Goal: Book appointment/travel/reservation

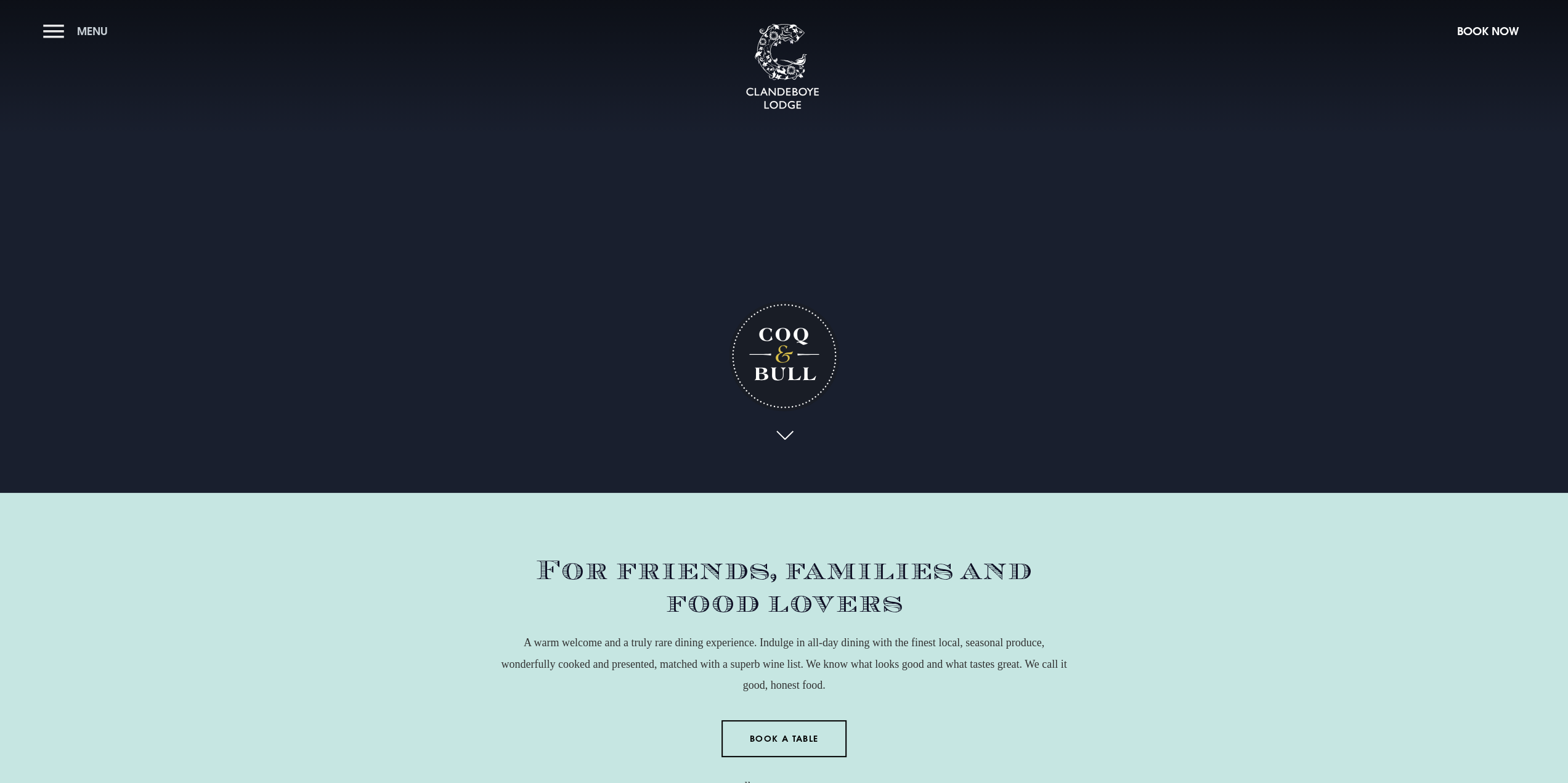
click at [99, 32] on span "Menu" at bounding box center [91, 30] width 30 height 14
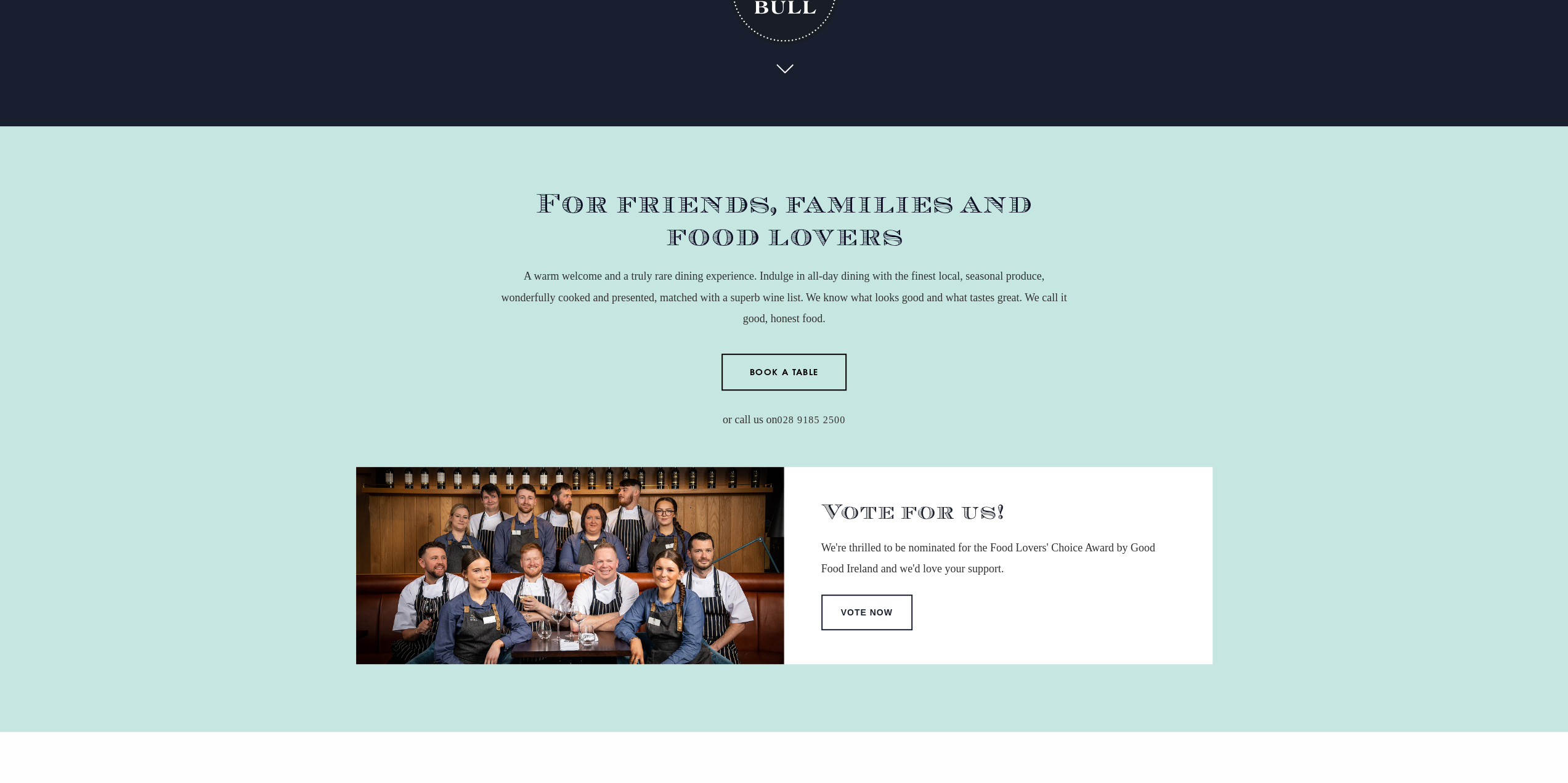
scroll to position [370, 0]
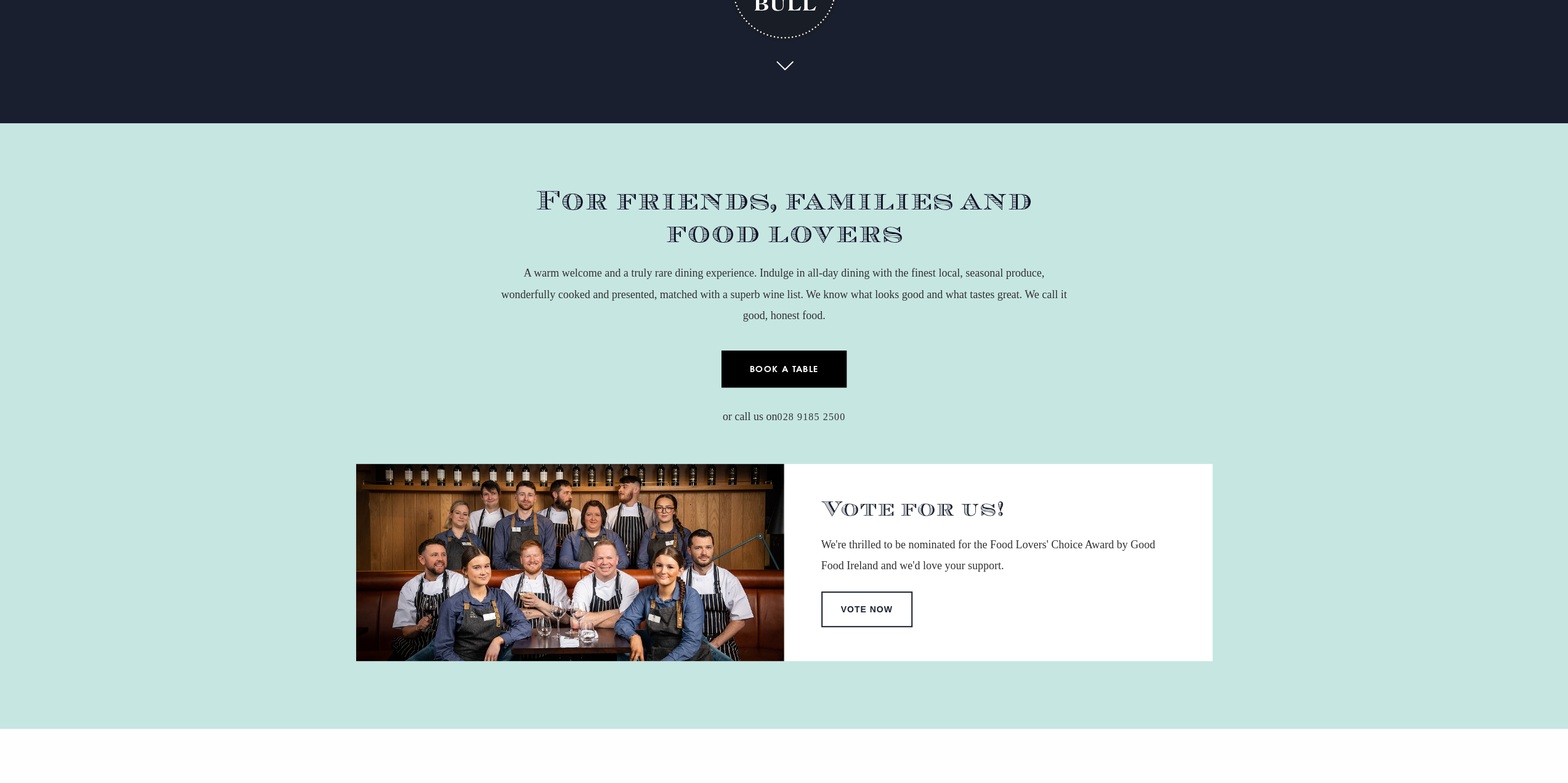
click at [782, 351] on link "Book a Table" at bounding box center [784, 369] width 126 height 37
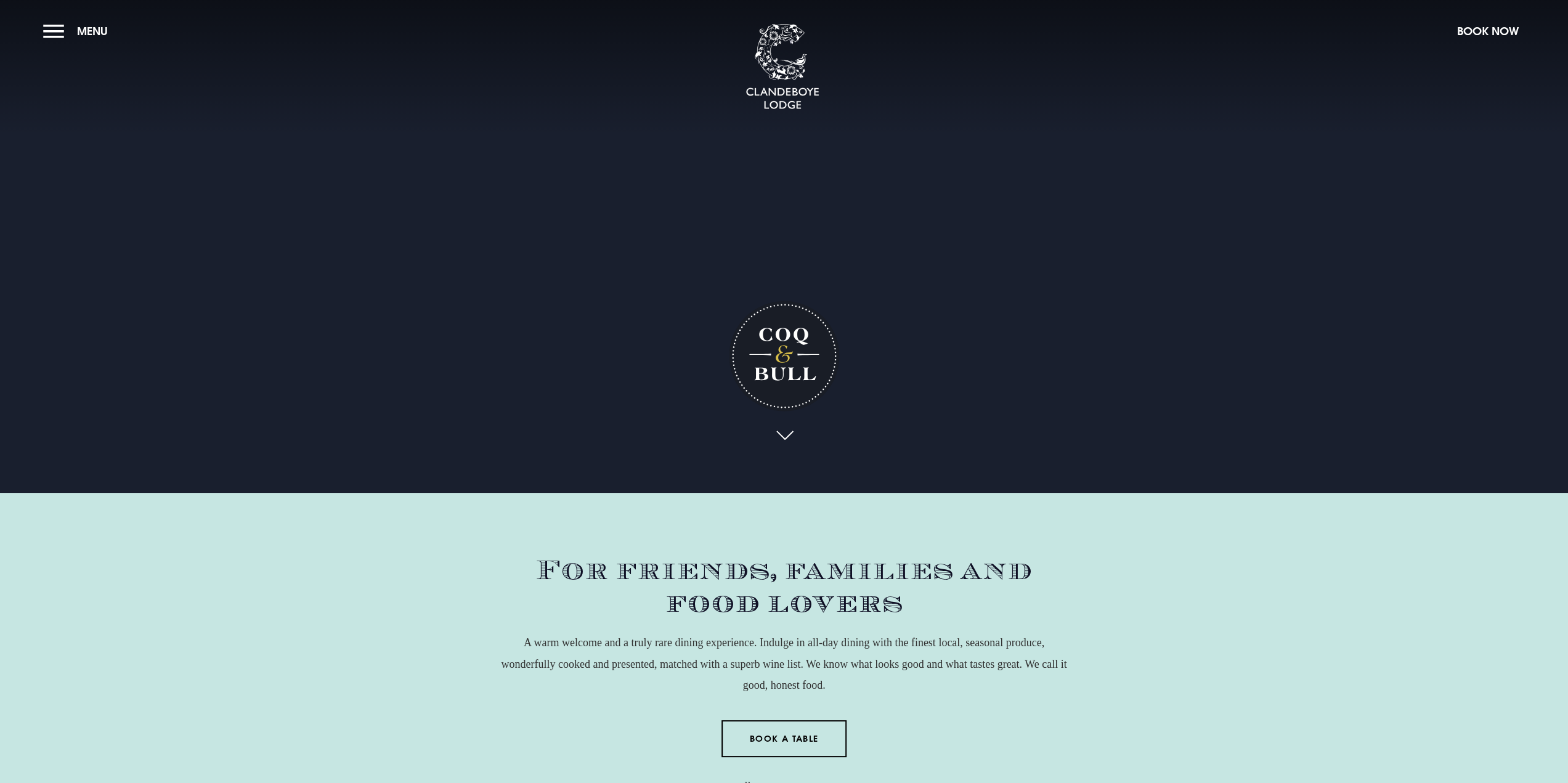
drag, startPoint x: 370, startPoint y: 644, endPoint x: 431, endPoint y: 298, distance: 351.3
click at [43, 32] on button "Menu" at bounding box center [78, 30] width 71 height 27
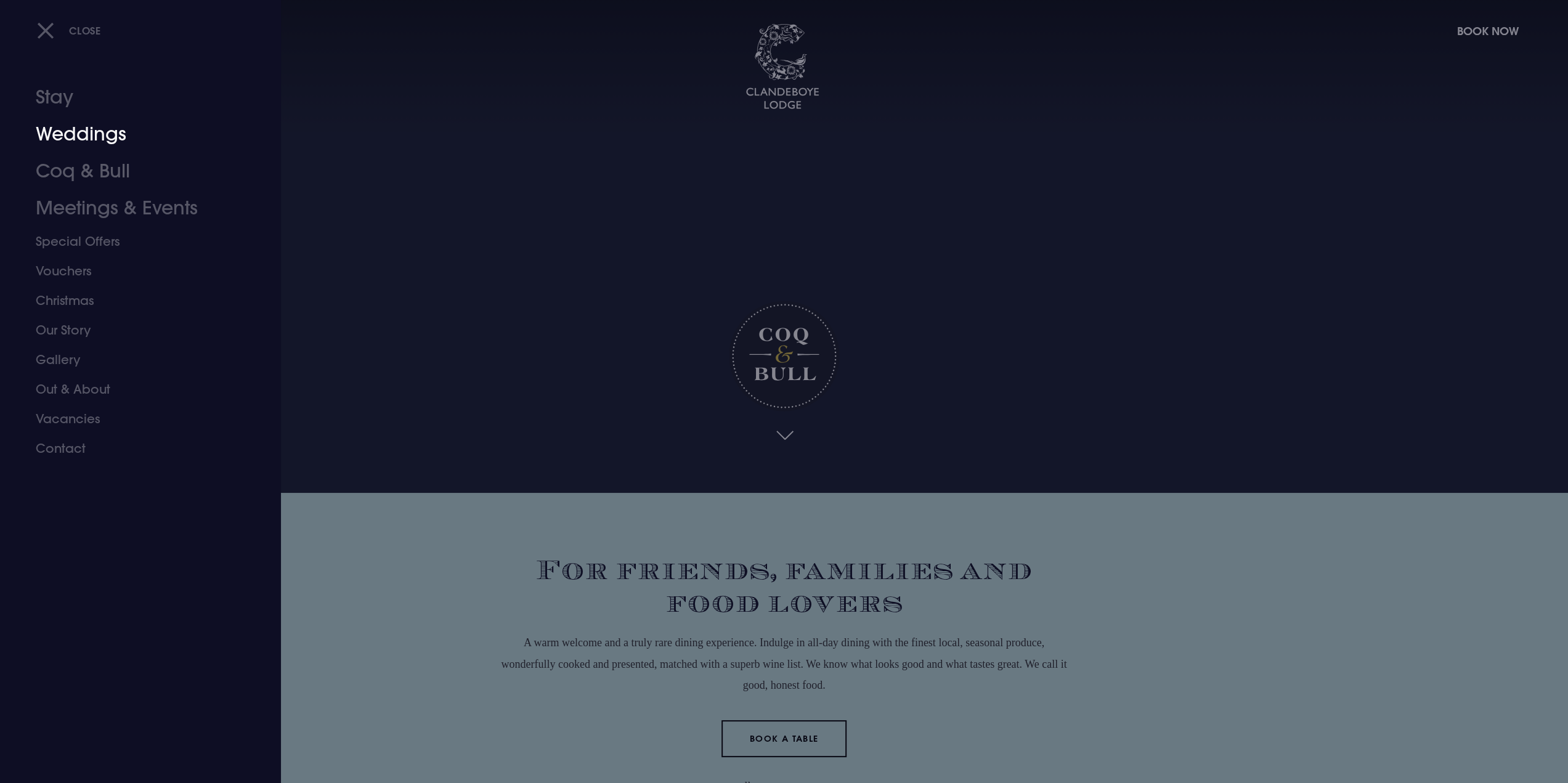
click at [89, 140] on link "Weddings" at bounding box center [133, 134] width 195 height 37
click at [91, 174] on link "Coq & Bull" at bounding box center [133, 172] width 195 height 37
click at [75, 172] on link "Coq & Bull" at bounding box center [133, 172] width 195 height 37
click at [102, 175] on link "Coq & Bull" at bounding box center [133, 172] width 195 height 37
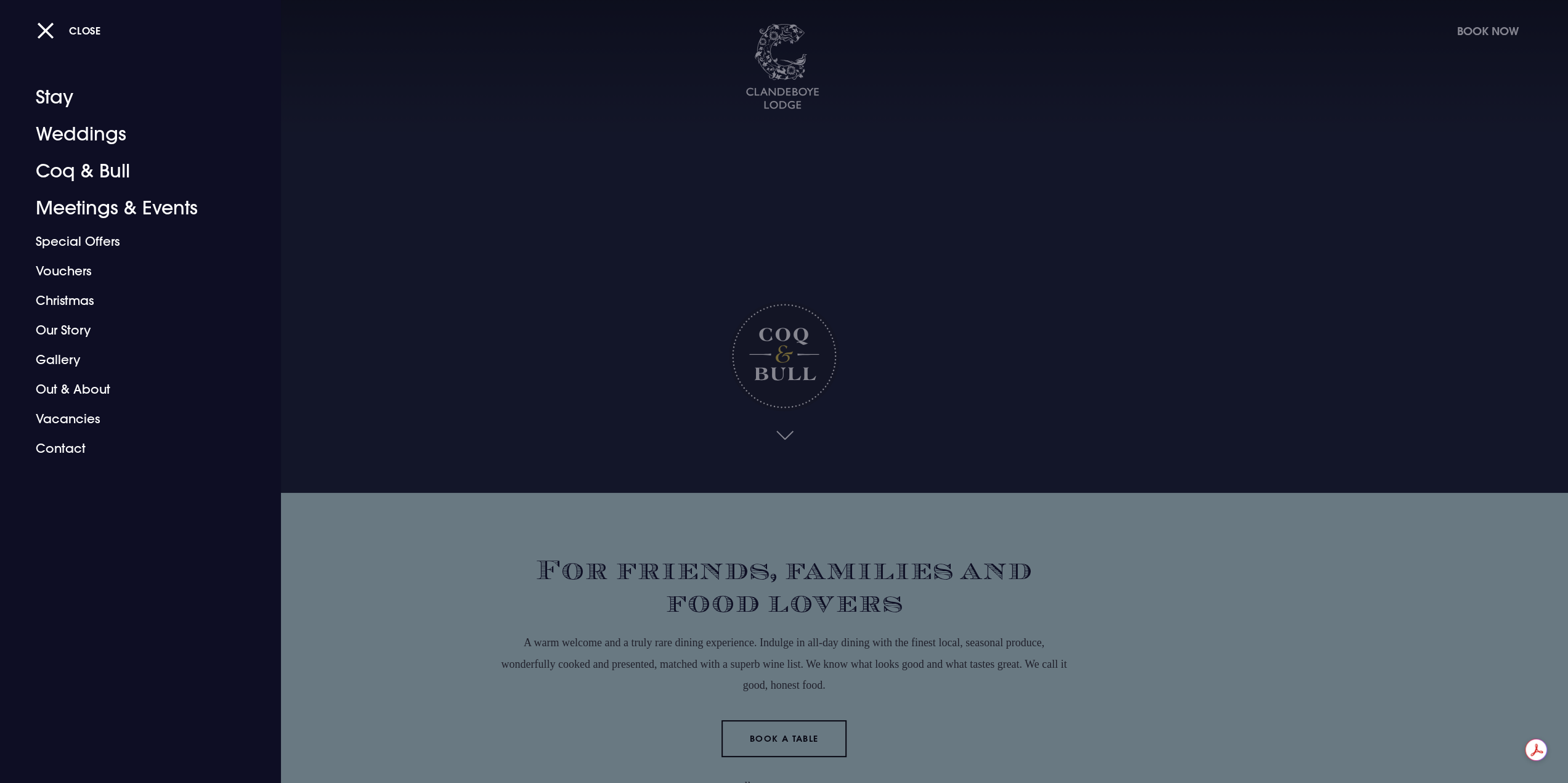
click at [831, 611] on div at bounding box center [784, 392] width 1568 height 783
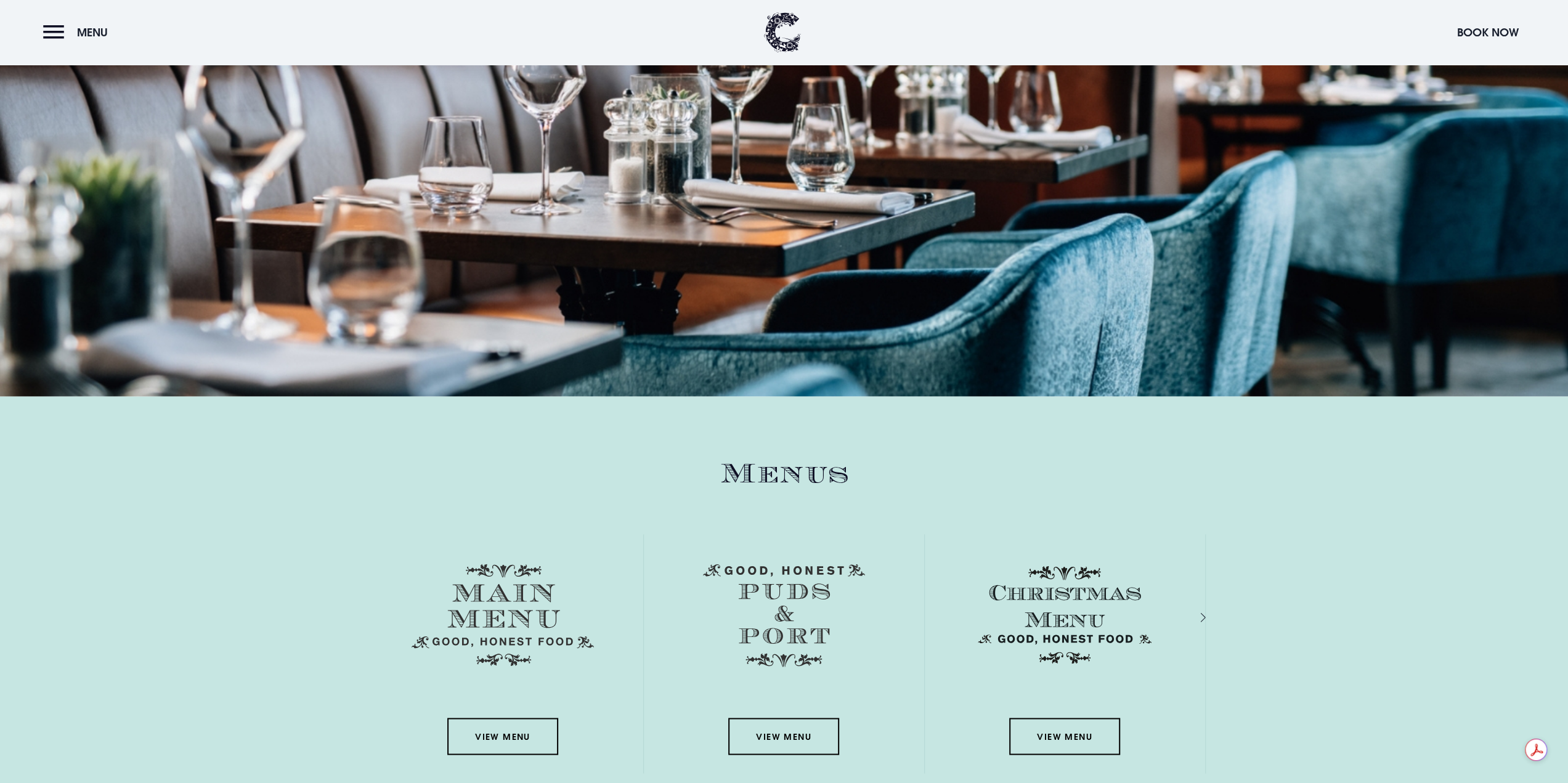
scroll to position [1849, 0]
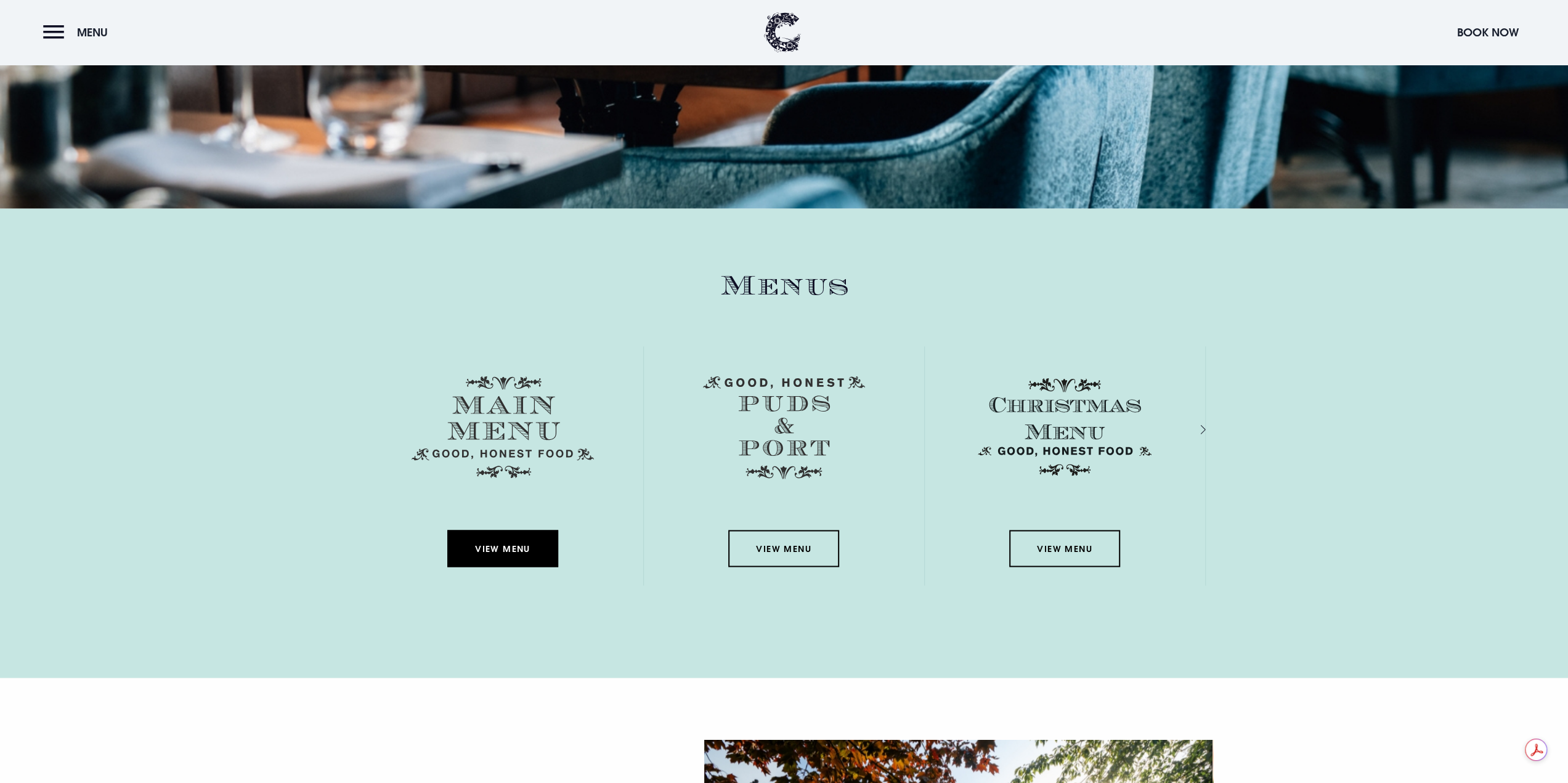
click at [505, 548] on link "View Menu" at bounding box center [503, 548] width 111 height 37
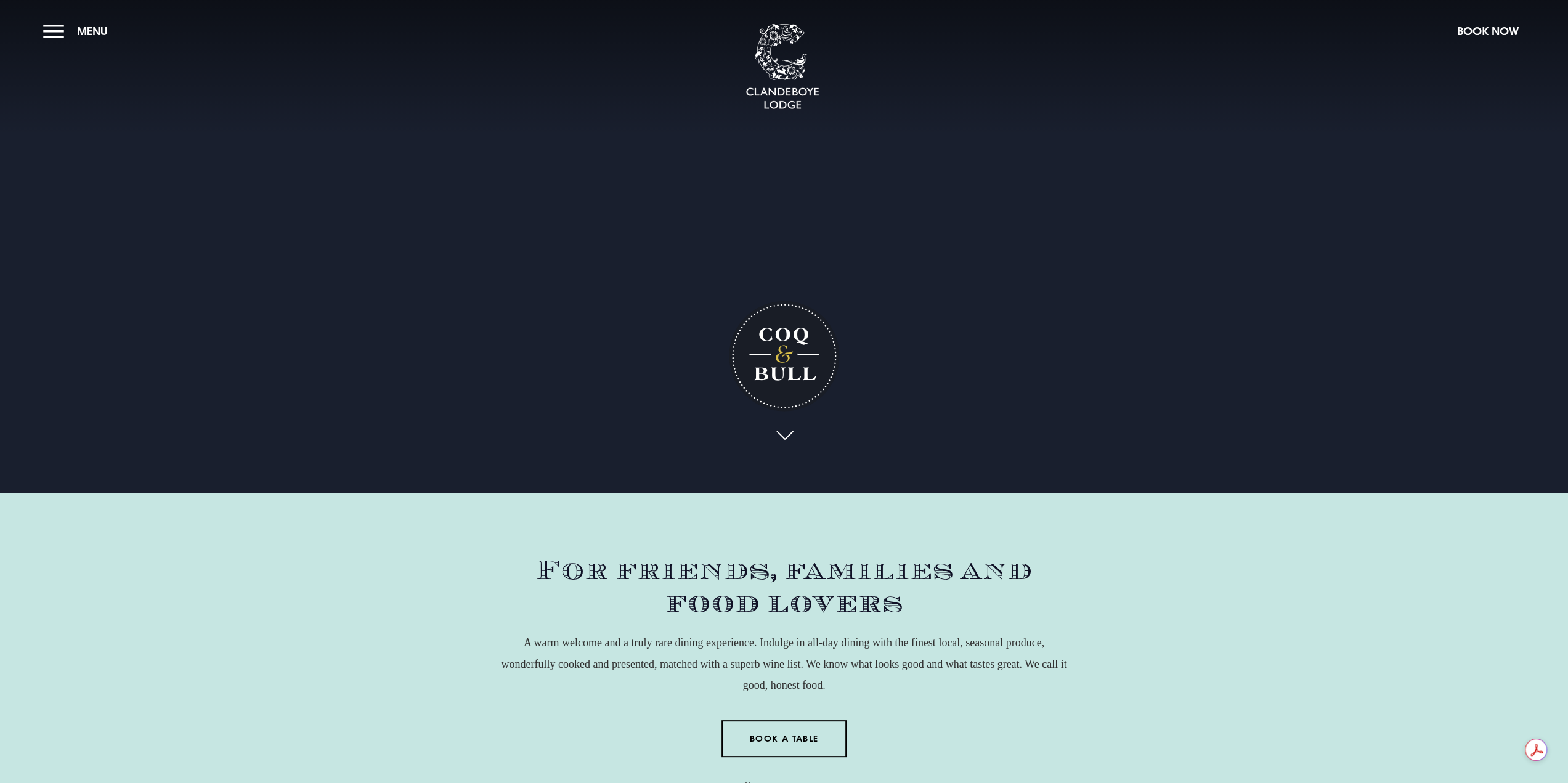
click at [1157, 573] on div "For friends, families and food lovers A warm welcome and a truly rare dining ex…" at bounding box center [784, 676] width 872 height 242
click at [80, 36] on span "Menu" at bounding box center [91, 30] width 30 height 14
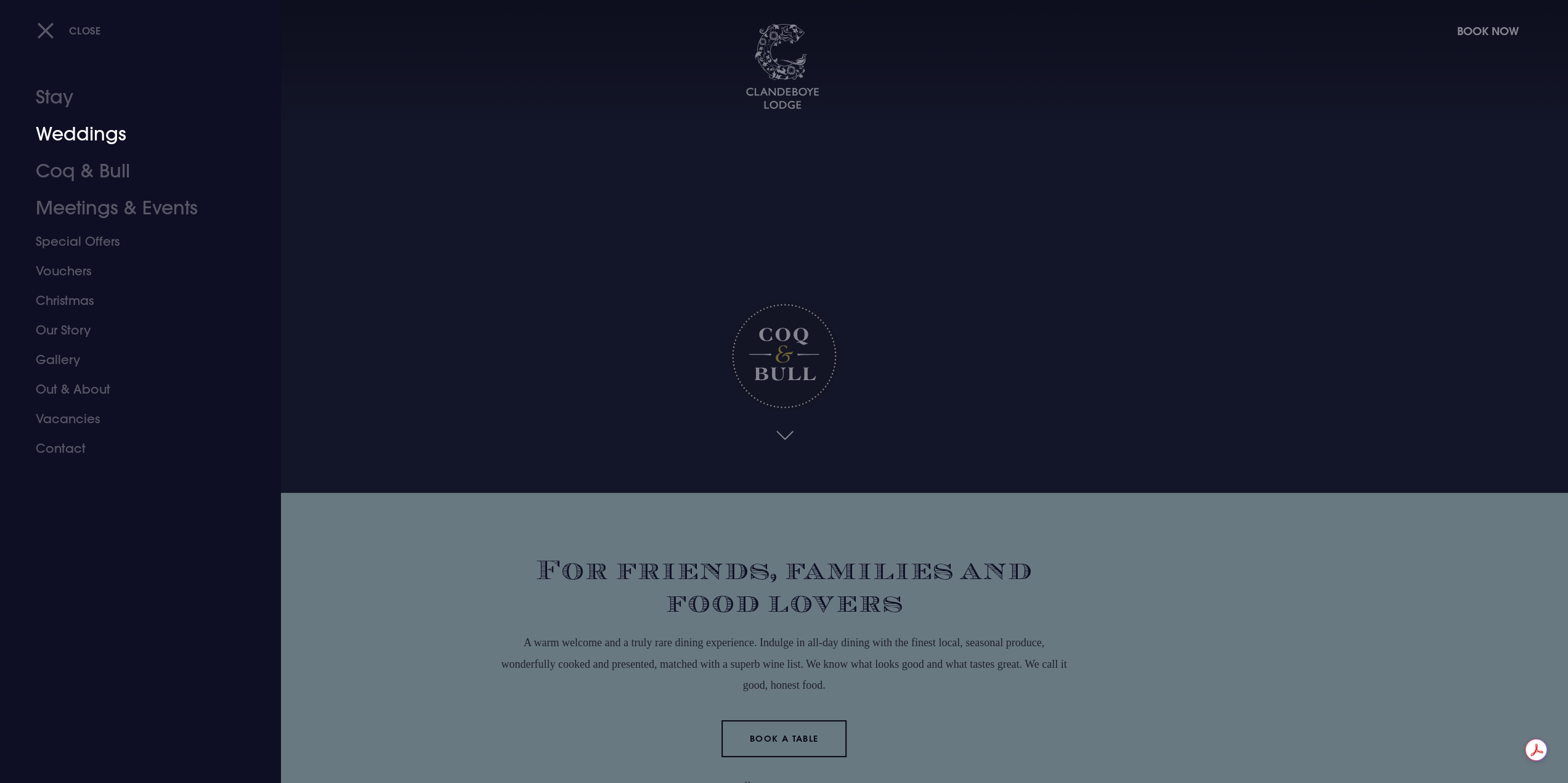
click at [80, 135] on link "Weddings" at bounding box center [133, 134] width 195 height 37
click at [102, 178] on link "Coq & Bull" at bounding box center [133, 172] width 195 height 37
click at [90, 132] on link "Weddings" at bounding box center [133, 134] width 195 height 37
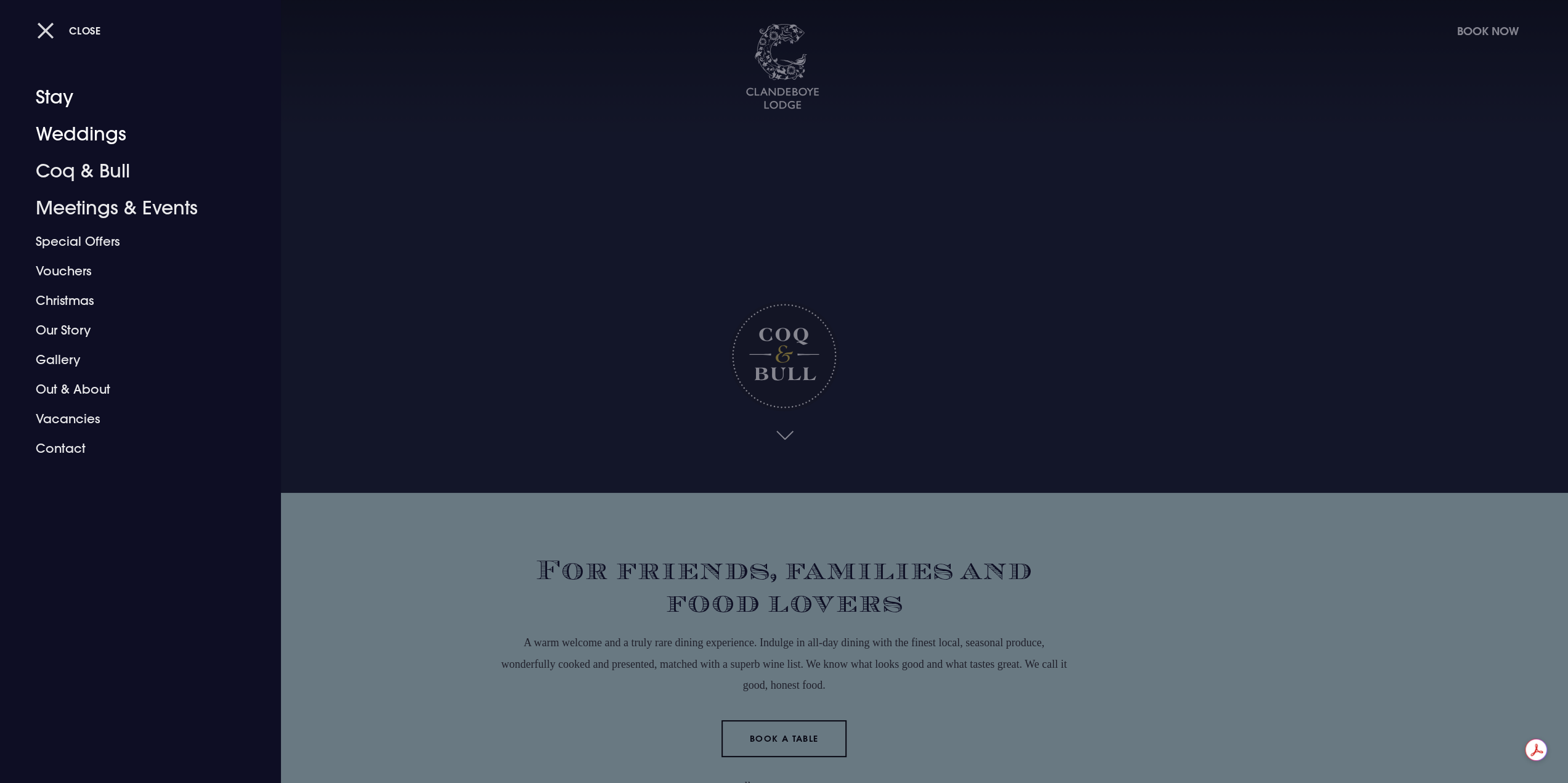
click at [66, 27] on button "Close" at bounding box center [68, 30] width 64 height 25
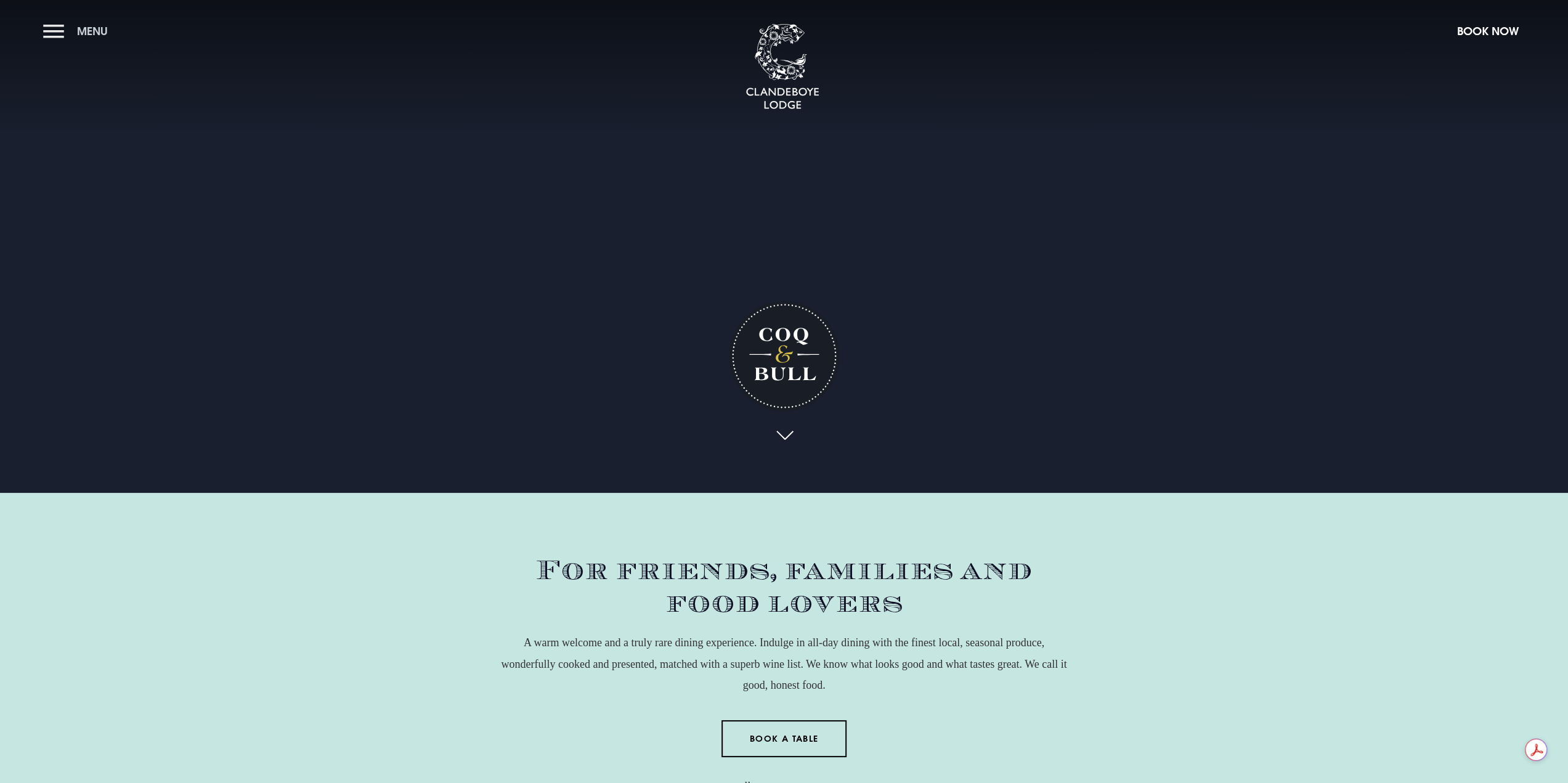
click at [93, 30] on span "Menu" at bounding box center [91, 30] width 30 height 14
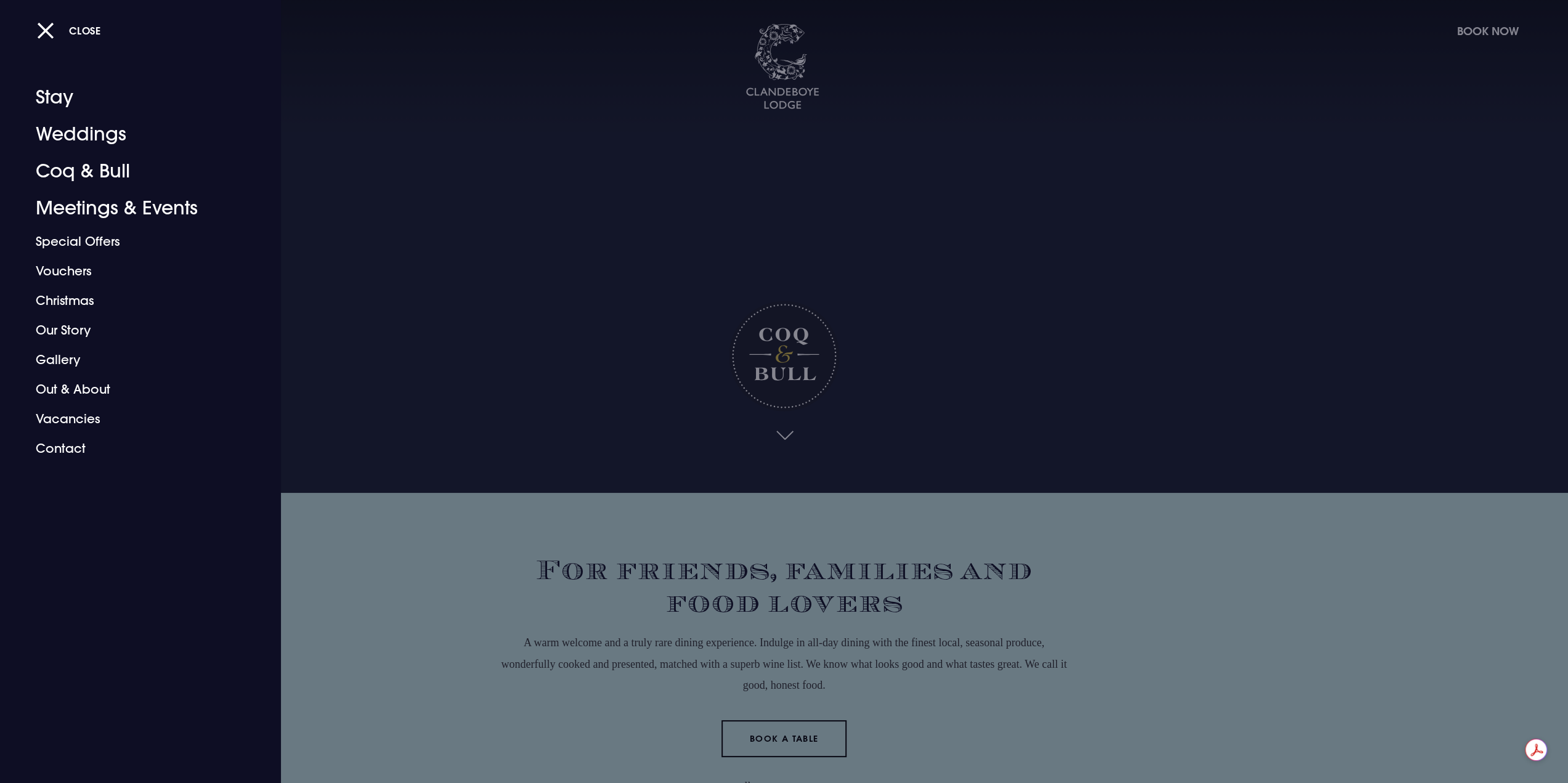
click at [946, 524] on div at bounding box center [784, 392] width 1568 height 783
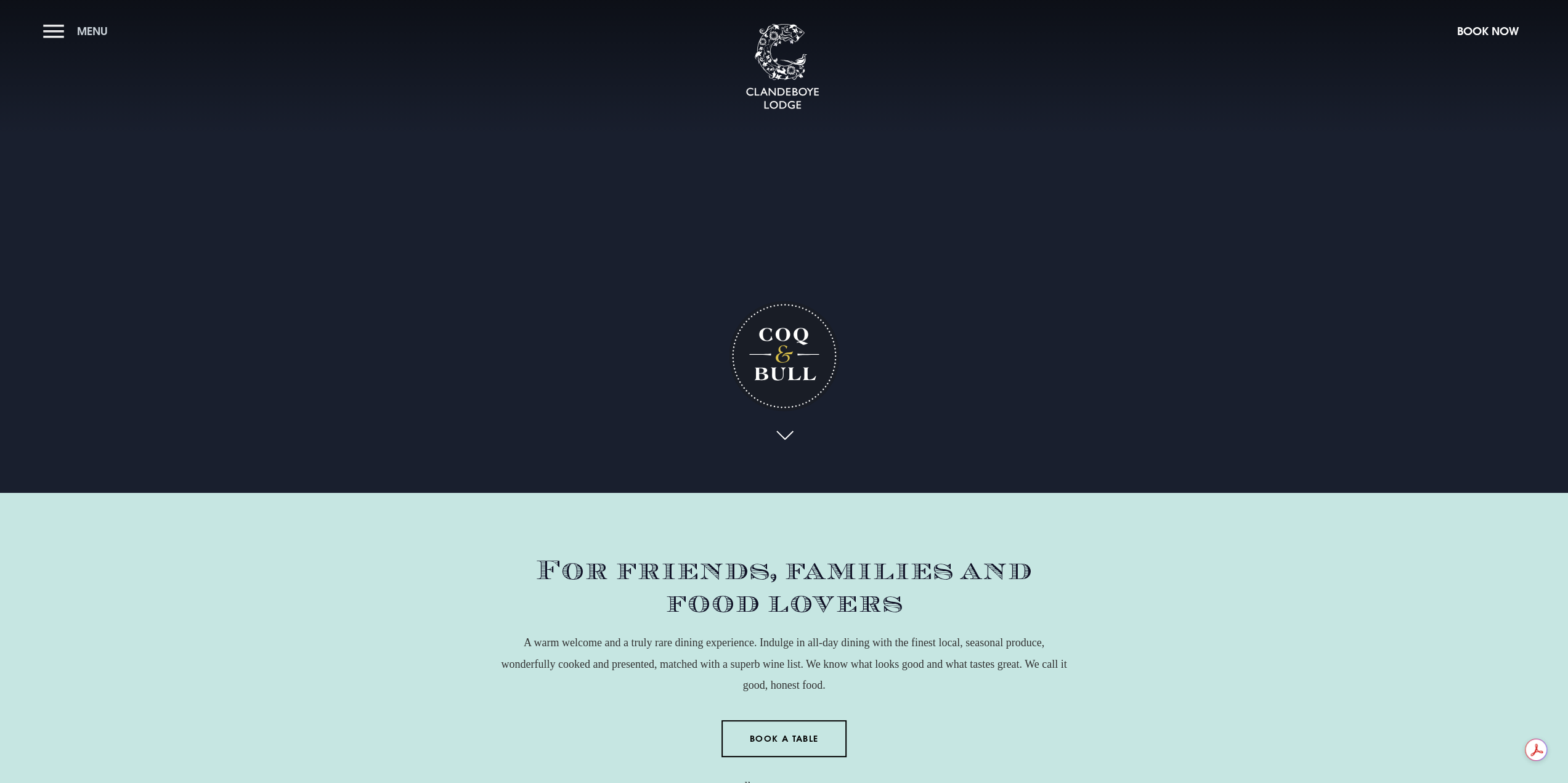
click at [70, 38] on button "Menu" at bounding box center [78, 30] width 71 height 27
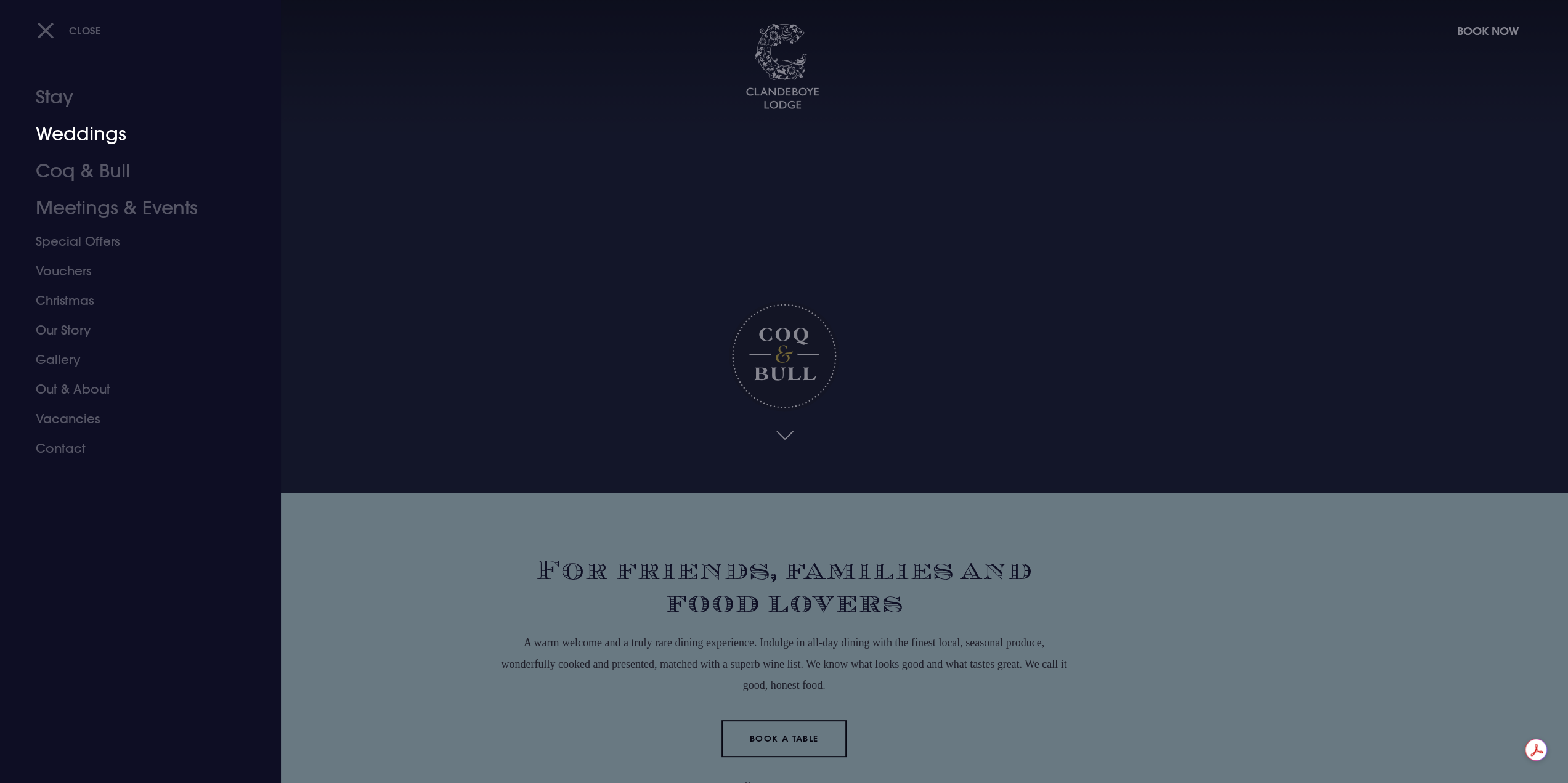
click at [67, 133] on link "Weddings" at bounding box center [133, 134] width 195 height 37
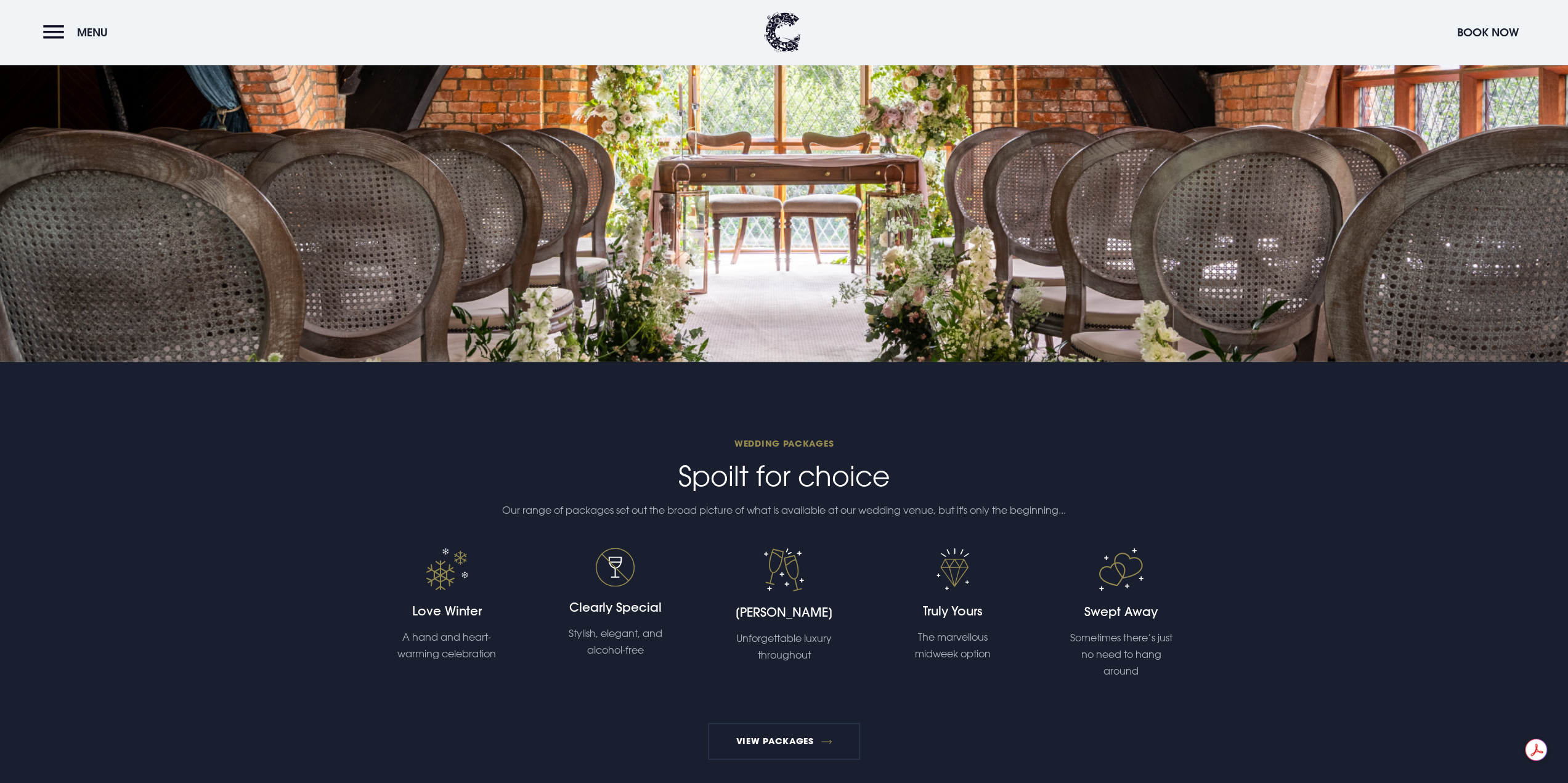
scroll to position [1788, 0]
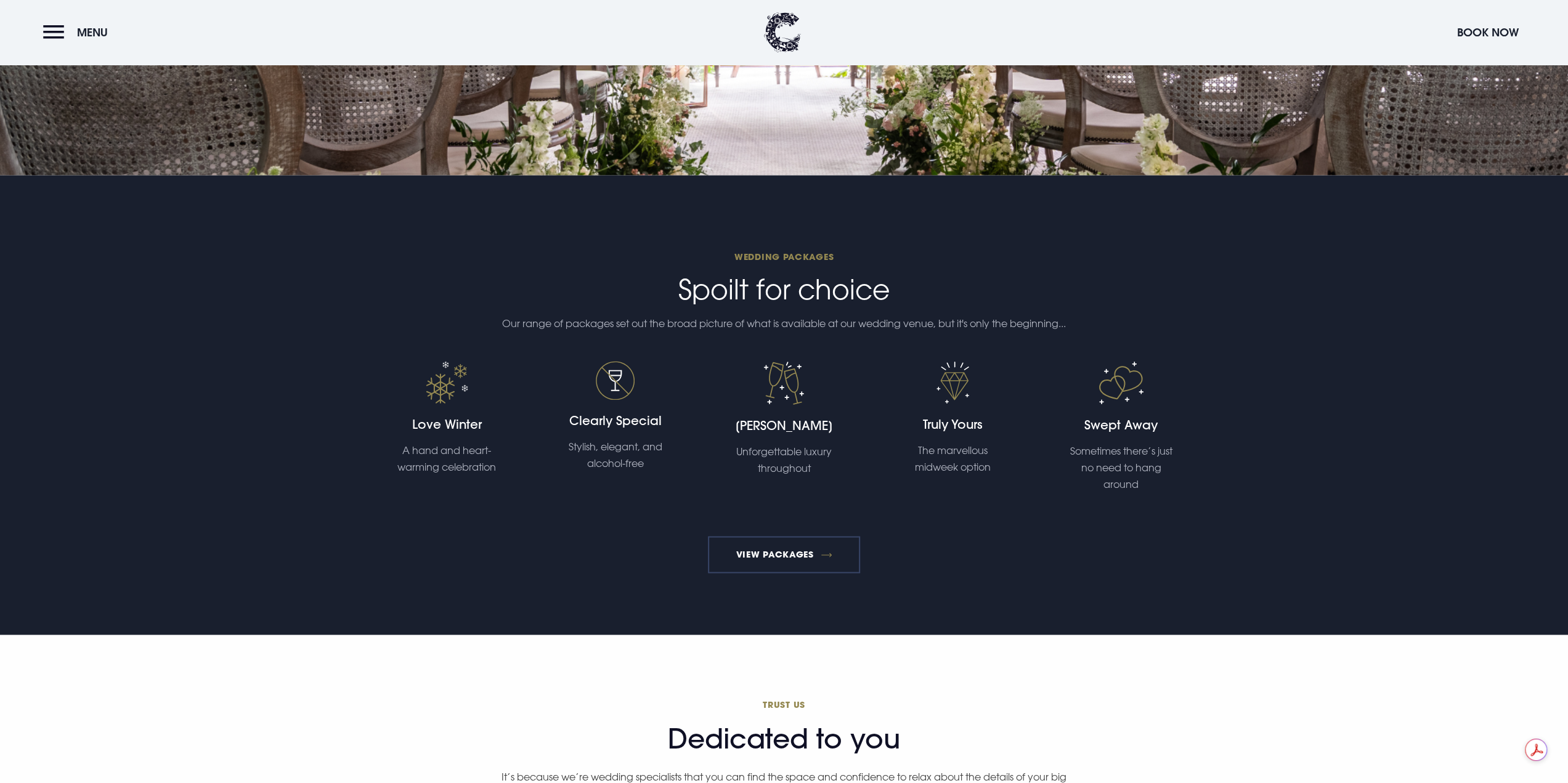
click at [799, 557] on link "View Packages" at bounding box center [784, 555] width 152 height 37
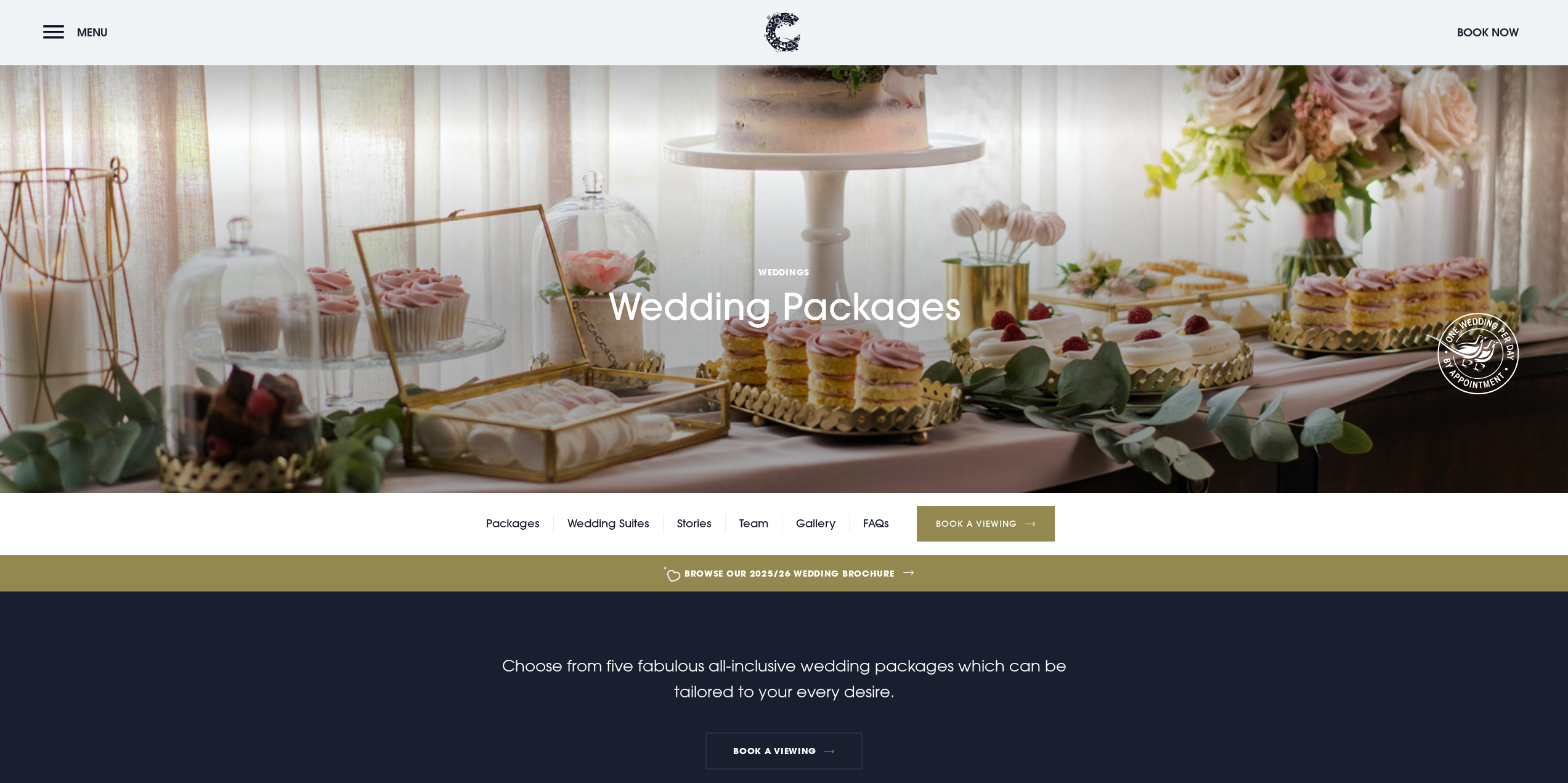
drag, startPoint x: 1411, startPoint y: 713, endPoint x: 1341, endPoint y: 417, distance: 304.2
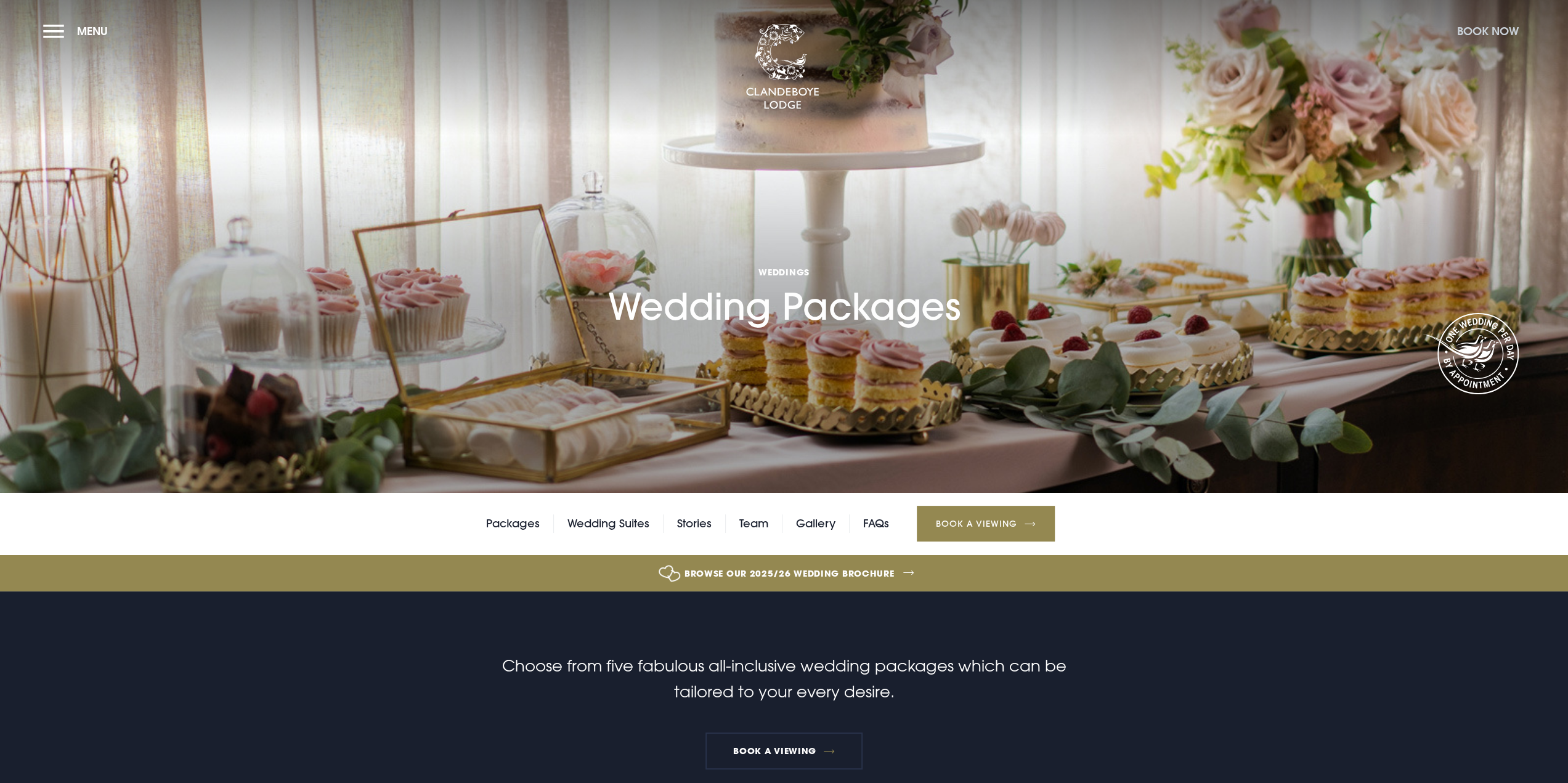
click at [1500, 30] on button "Book Now" at bounding box center [1488, 30] width 74 height 27
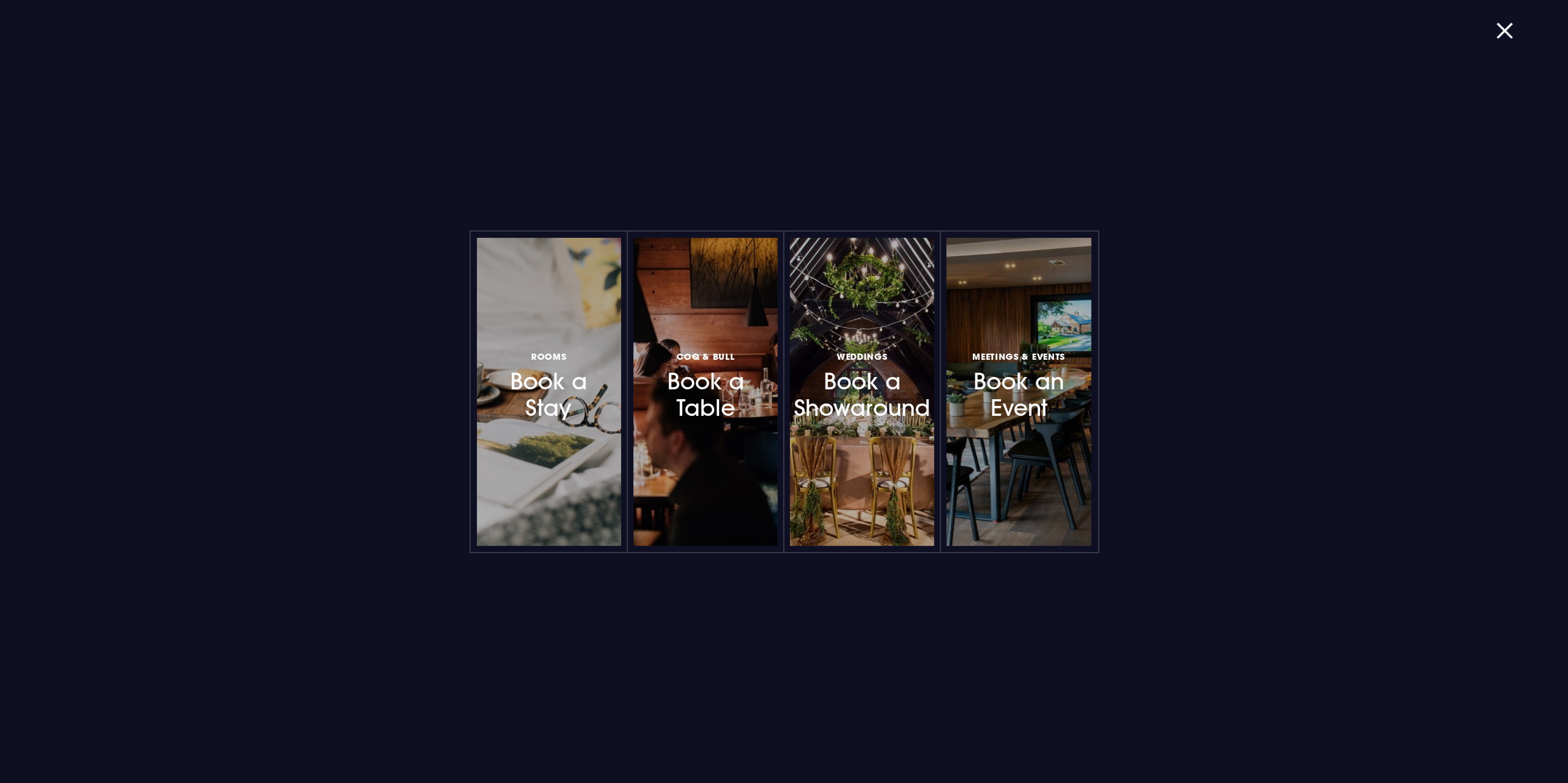
click at [1494, 30] on div "Rooms Book a Stay Coq & Bull Book a Table Weddings Book a Showaround Meetings &…" at bounding box center [784, 392] width 1568 height 783
click at [1514, 27] on button "button" at bounding box center [1512, 30] width 32 height 12
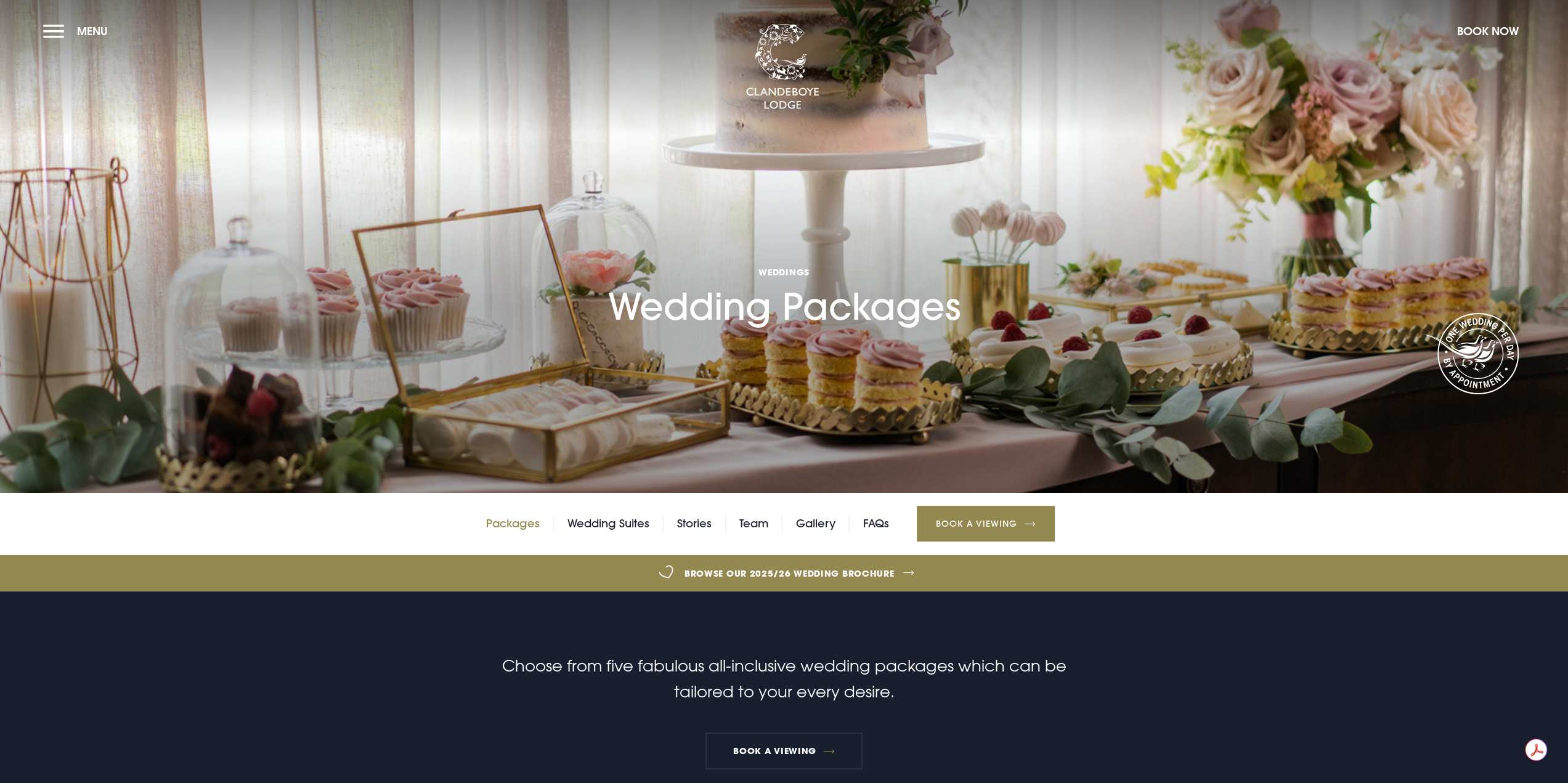
click at [518, 529] on link "Packages" at bounding box center [513, 524] width 54 height 18
drag, startPoint x: 1218, startPoint y: 725, endPoint x: 1143, endPoint y: 371, distance: 361.9
click at [78, 38] on span "Menu" at bounding box center [91, 30] width 30 height 14
